Goal: Information Seeking & Learning: Learn about a topic

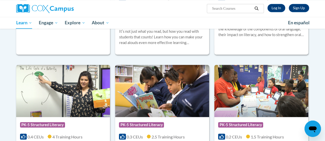
scroll to position [411, 0]
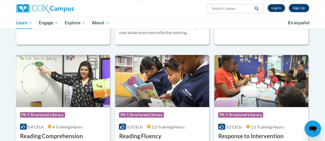
click at [280, 6] on link "Log In" at bounding box center [276, 8] width 18 height 8
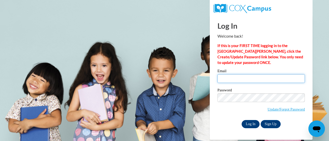
type input "beth.johnson@rusd.org"
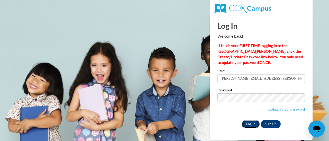
click at [249, 124] on input "Log In" at bounding box center [250, 124] width 18 height 8
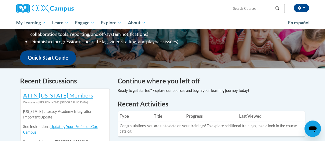
scroll to position [154, 0]
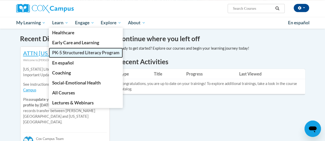
click at [62, 52] on span "PK-5 Structured Literacy Program" at bounding box center [85, 52] width 67 height 5
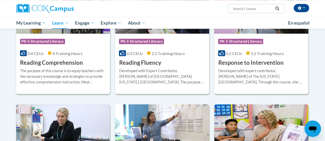
scroll to position [488, 0]
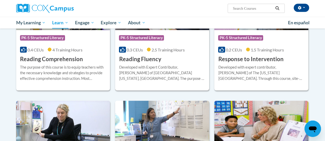
click at [136, 59] on h3 "Reading Fluency" at bounding box center [140, 59] width 42 height 8
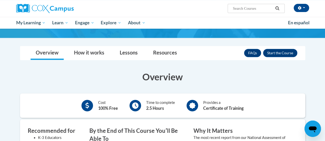
scroll to position [26, 0]
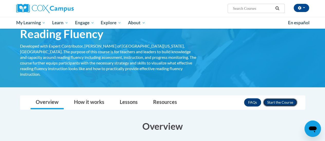
click at [280, 99] on button "Enroll" at bounding box center [280, 103] width 34 height 8
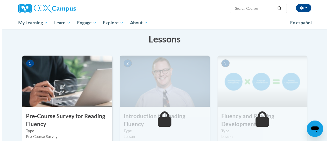
scroll to position [128, 0]
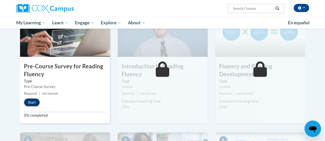
click at [31, 105] on button "Start" at bounding box center [32, 103] width 16 height 8
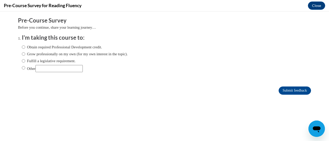
scroll to position [0, 0]
click at [22, 60] on input "Fulfill a legislative requirement." at bounding box center [23, 61] width 3 height 6
radio input "true"
click at [286, 88] on input "Submit feedback" at bounding box center [294, 91] width 32 height 8
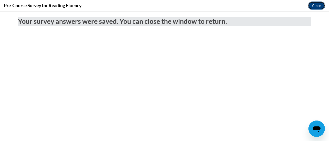
click at [321, 4] on button "Close" at bounding box center [316, 6] width 17 height 8
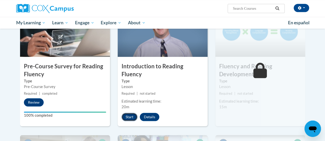
click at [126, 113] on button "Start" at bounding box center [129, 117] width 16 height 8
